Goal: Information Seeking & Learning: Learn about a topic

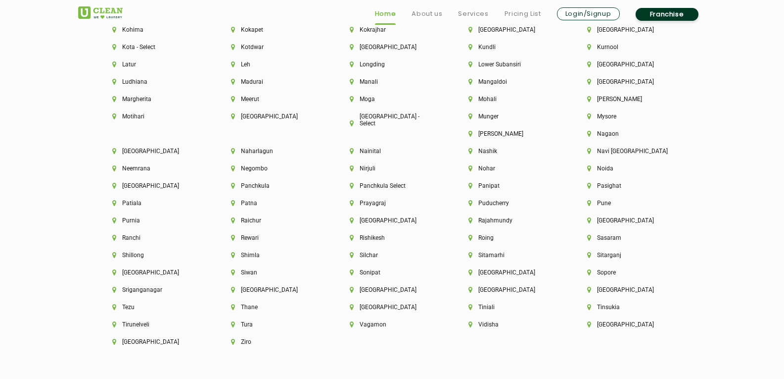
scroll to position [2573, 0]
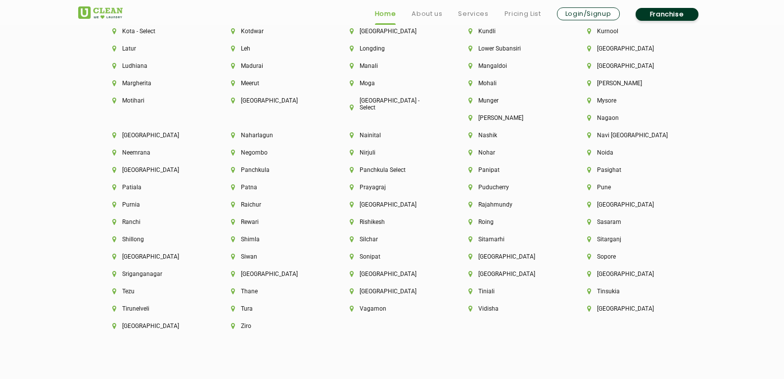
click at [333, 270] on div "[GEOGRAPHIC_DATA]" at bounding box center [273, 278] width 119 height 17
click at [316, 287] on li "Thane" at bounding box center [273, 290] width 85 height 7
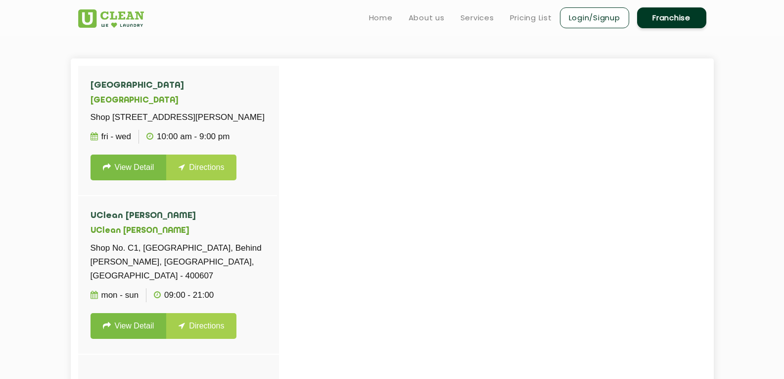
scroll to position [198, 0]
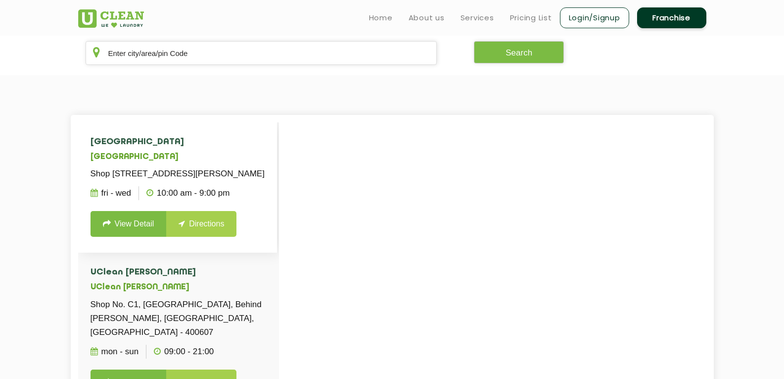
click at [126, 235] on link "View Detail" at bounding box center [129, 224] width 76 height 26
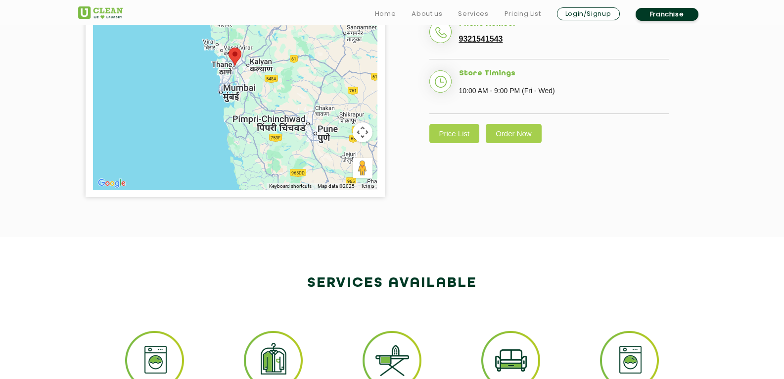
scroll to position [346, 0]
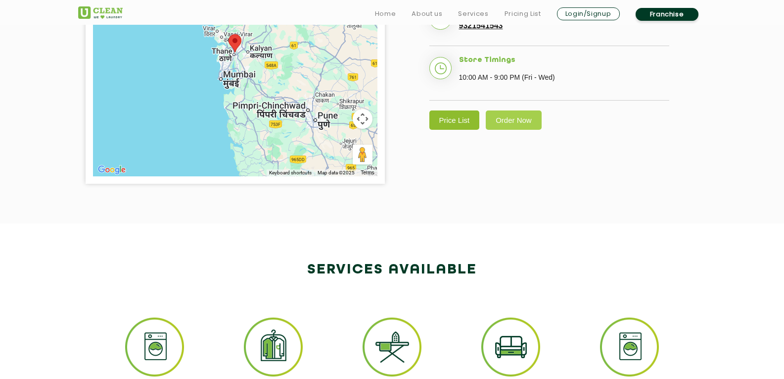
click at [456, 130] on link "Price List" at bounding box center [454, 119] width 50 height 19
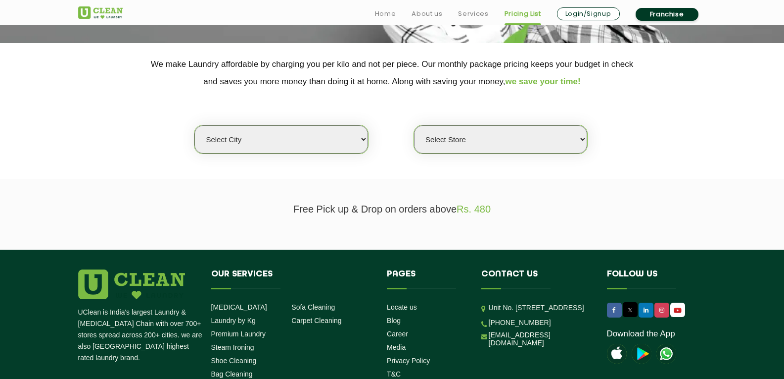
scroll to position [198, 0]
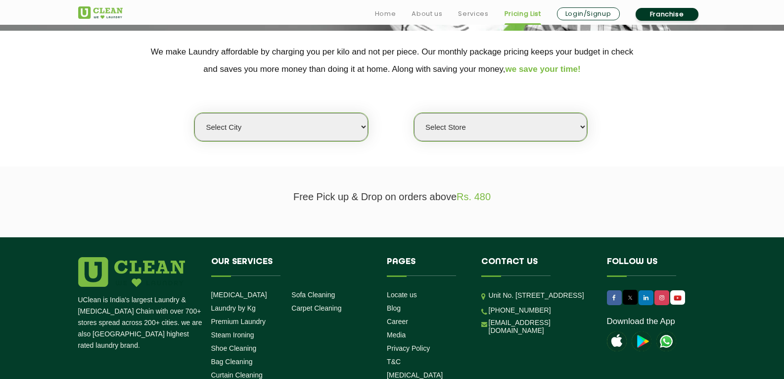
click at [318, 126] on select "Select city [GEOGRAPHIC_DATA] [GEOGRAPHIC_DATA] [GEOGRAPHIC_DATA] [GEOGRAPHIC_D…" at bounding box center [280, 127] width 173 height 28
select select "37"
click at [194, 113] on select "Select city [GEOGRAPHIC_DATA] [GEOGRAPHIC_DATA] [GEOGRAPHIC_DATA] [GEOGRAPHIC_D…" at bounding box center [280, 127] width 173 height 28
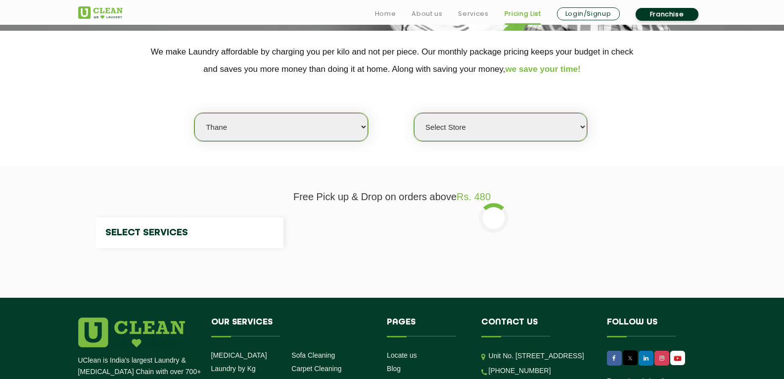
select select "0"
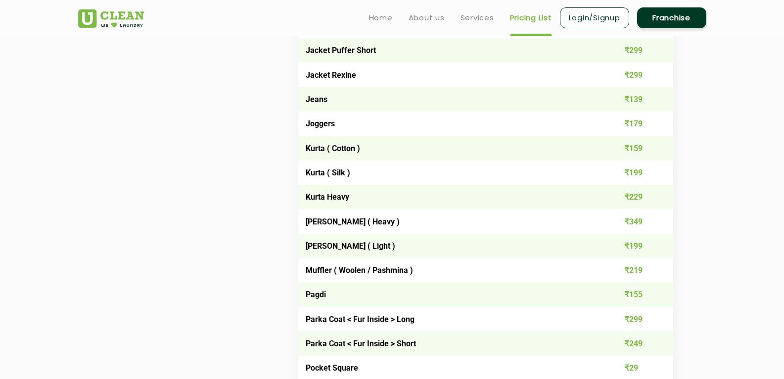
scroll to position [942, 0]
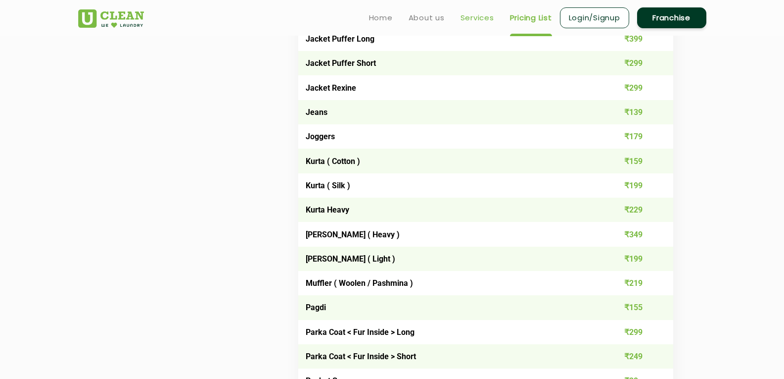
click at [469, 15] on link "Services" at bounding box center [478, 18] width 34 height 12
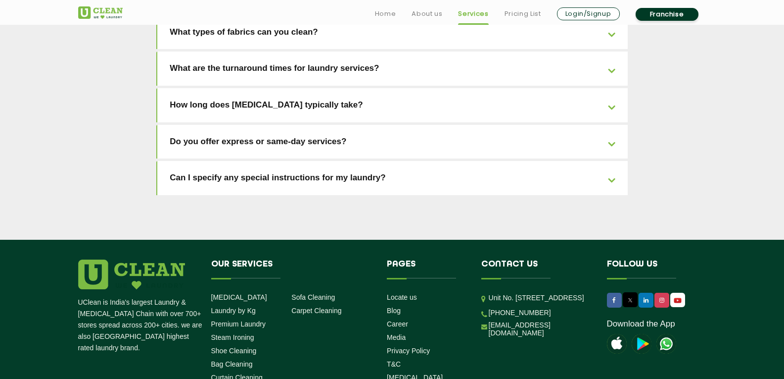
scroll to position [2240, 0]
